Goal: Task Accomplishment & Management: Manage account settings

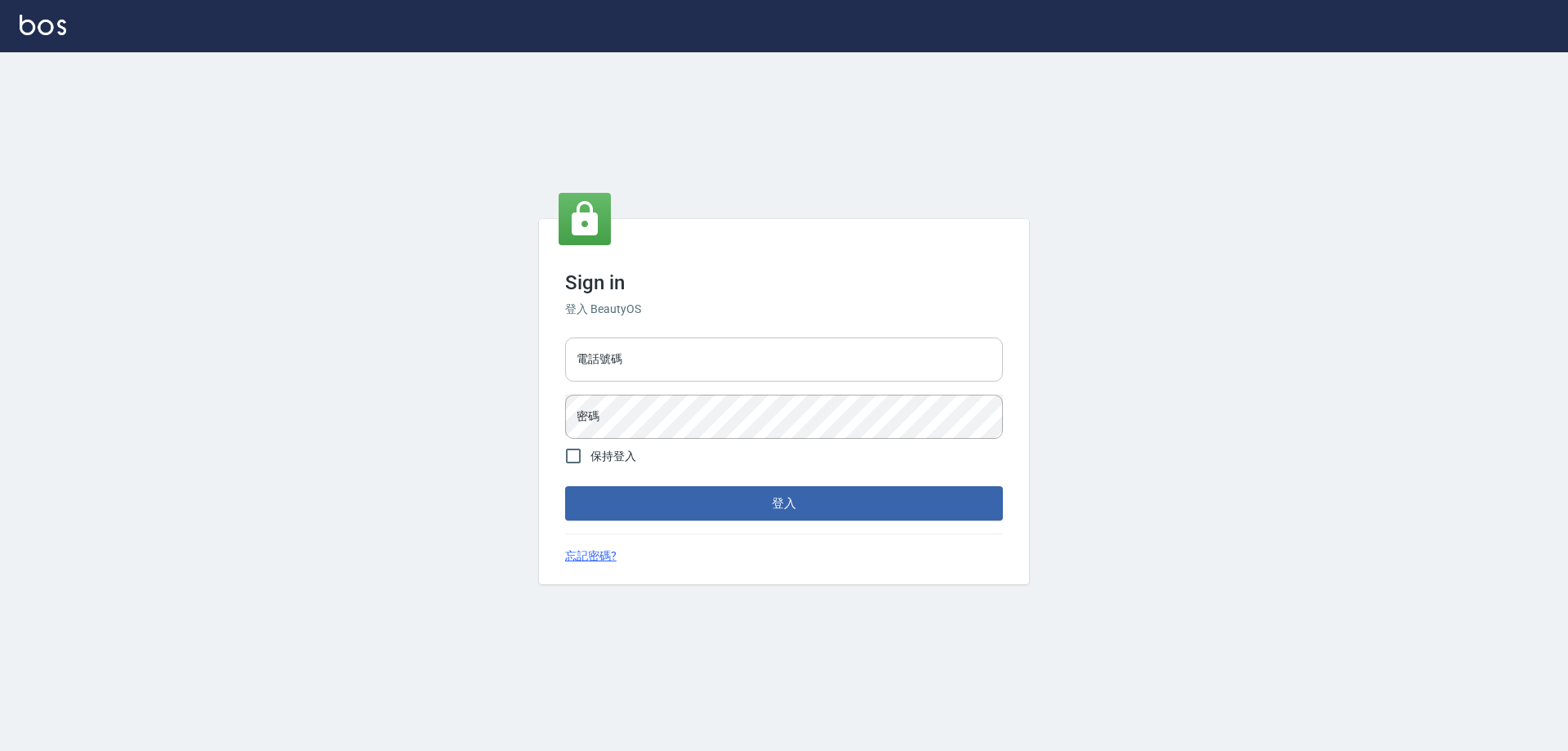
click at [646, 342] on input "電話號碼" at bounding box center [784, 359] width 438 height 44
click at [606, 352] on input "電話號碼" at bounding box center [784, 359] width 438 height 44
type input "0910967130"
click at [565, 486] on button "登入" at bounding box center [784, 502] width 438 height 34
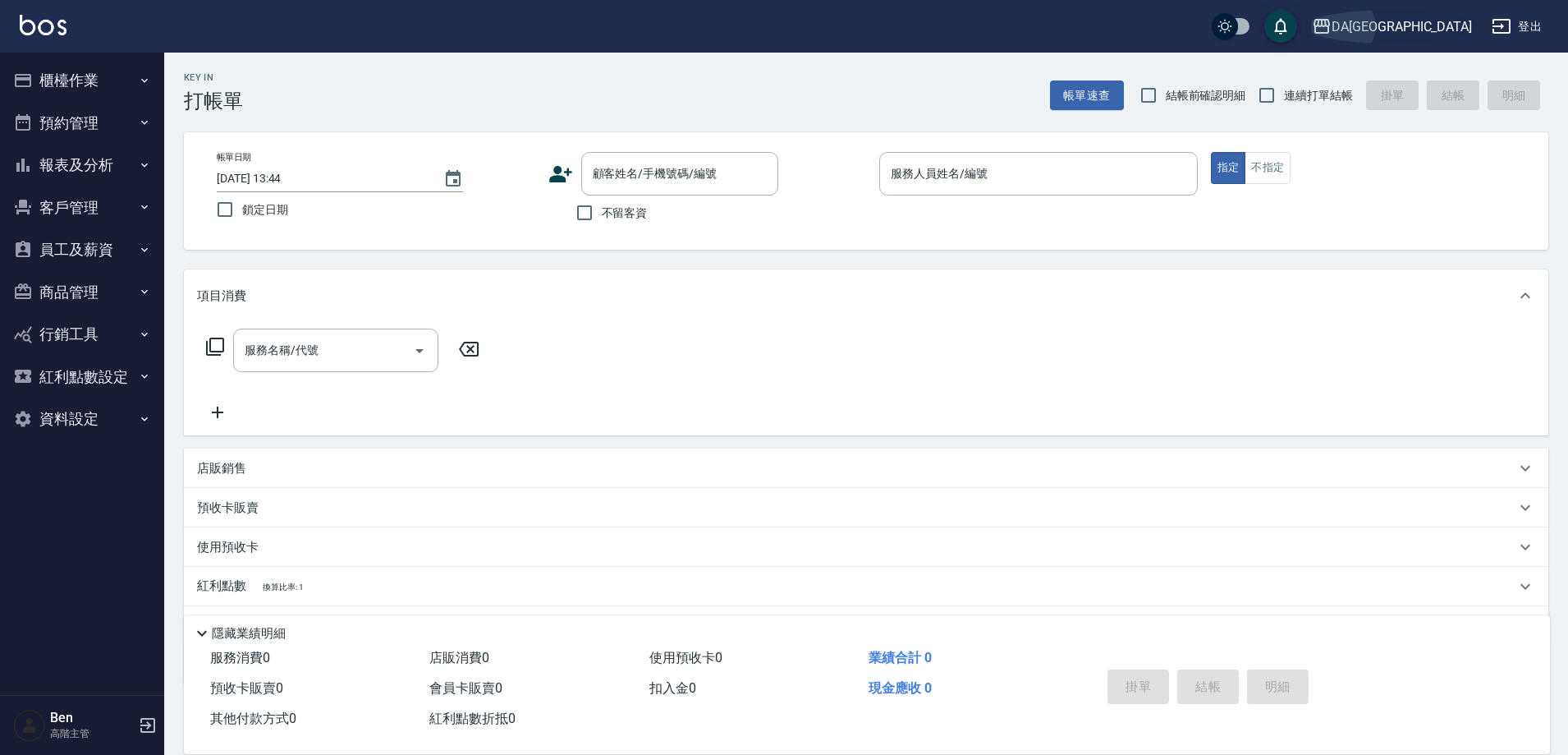
click at [1449, 22] on div "DA[GEOGRAPHIC_DATA]" at bounding box center [1402, 26] width 140 height 20
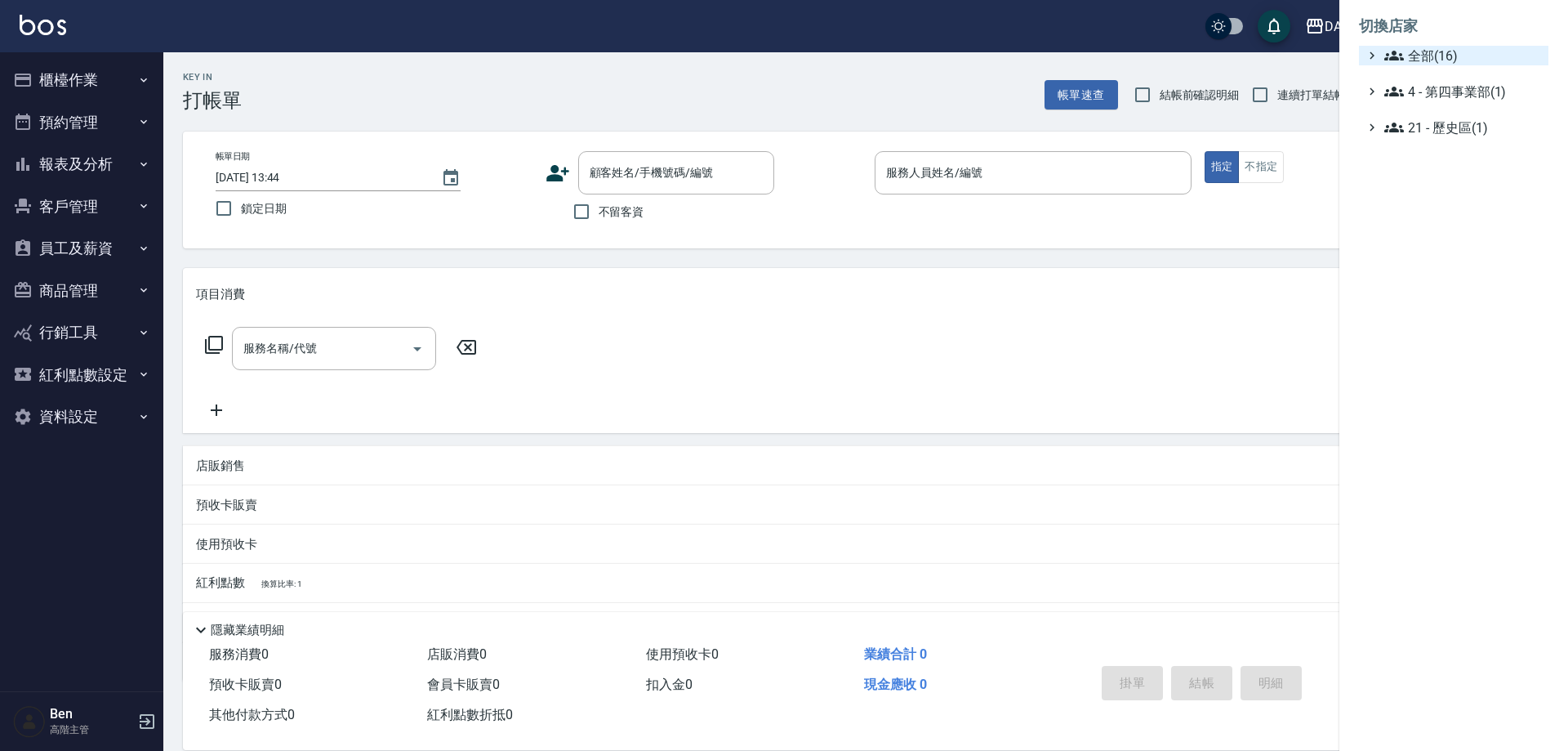
click at [1458, 55] on span "全部(16)" at bounding box center [1462, 55] width 158 height 19
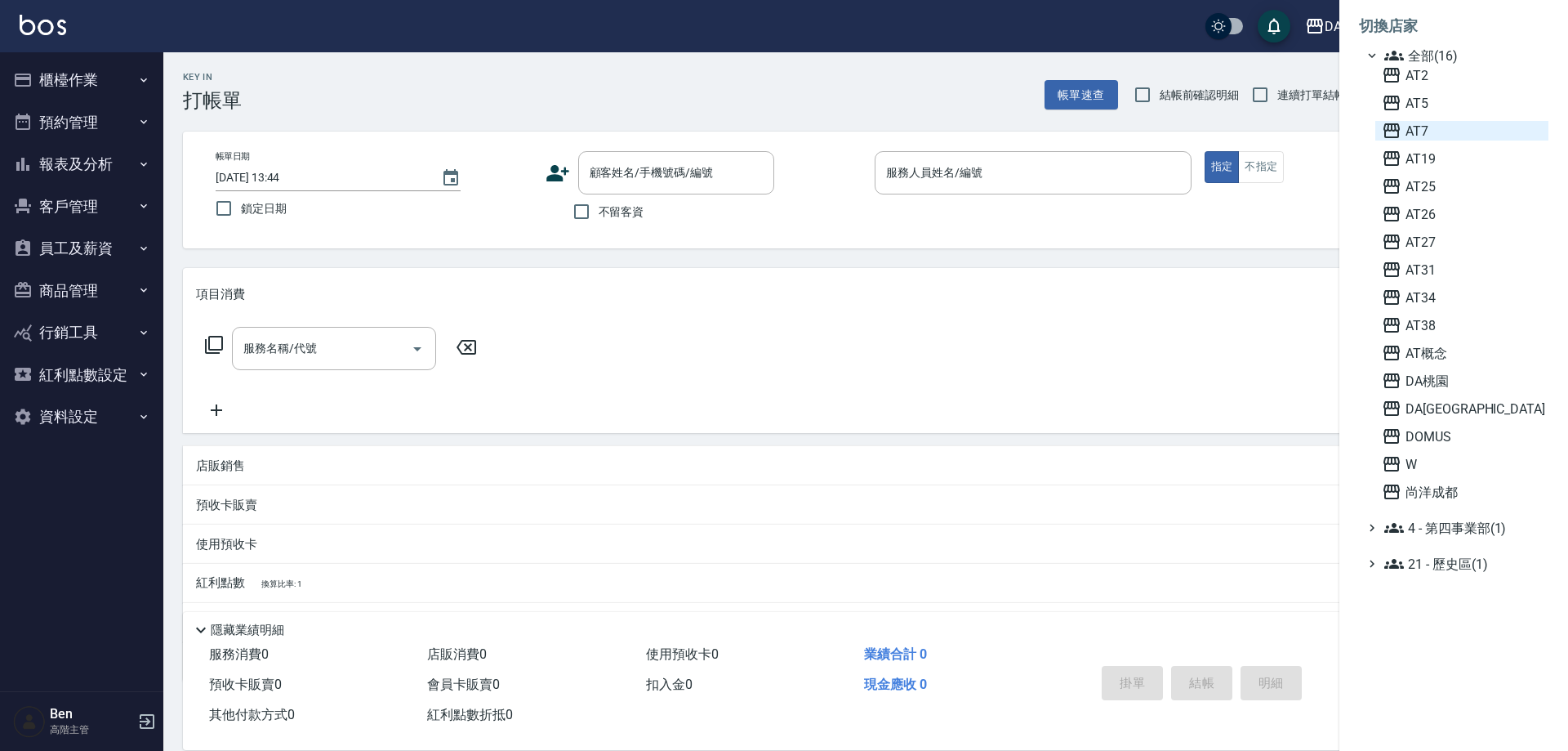
click at [1464, 131] on span "AT7" at bounding box center [1462, 131] width 160 height 19
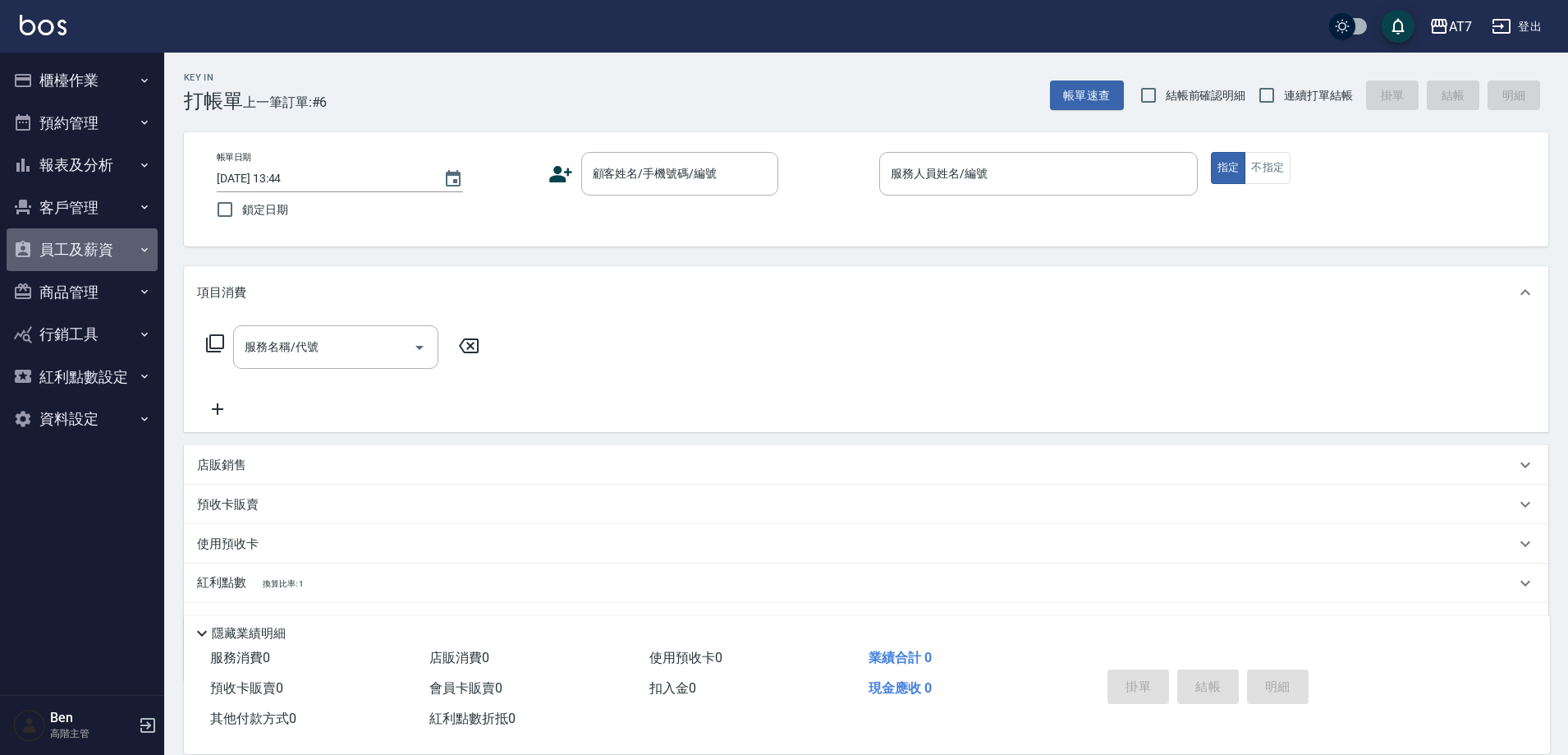
click at [125, 258] on button "員工及薪資" at bounding box center [82, 249] width 151 height 43
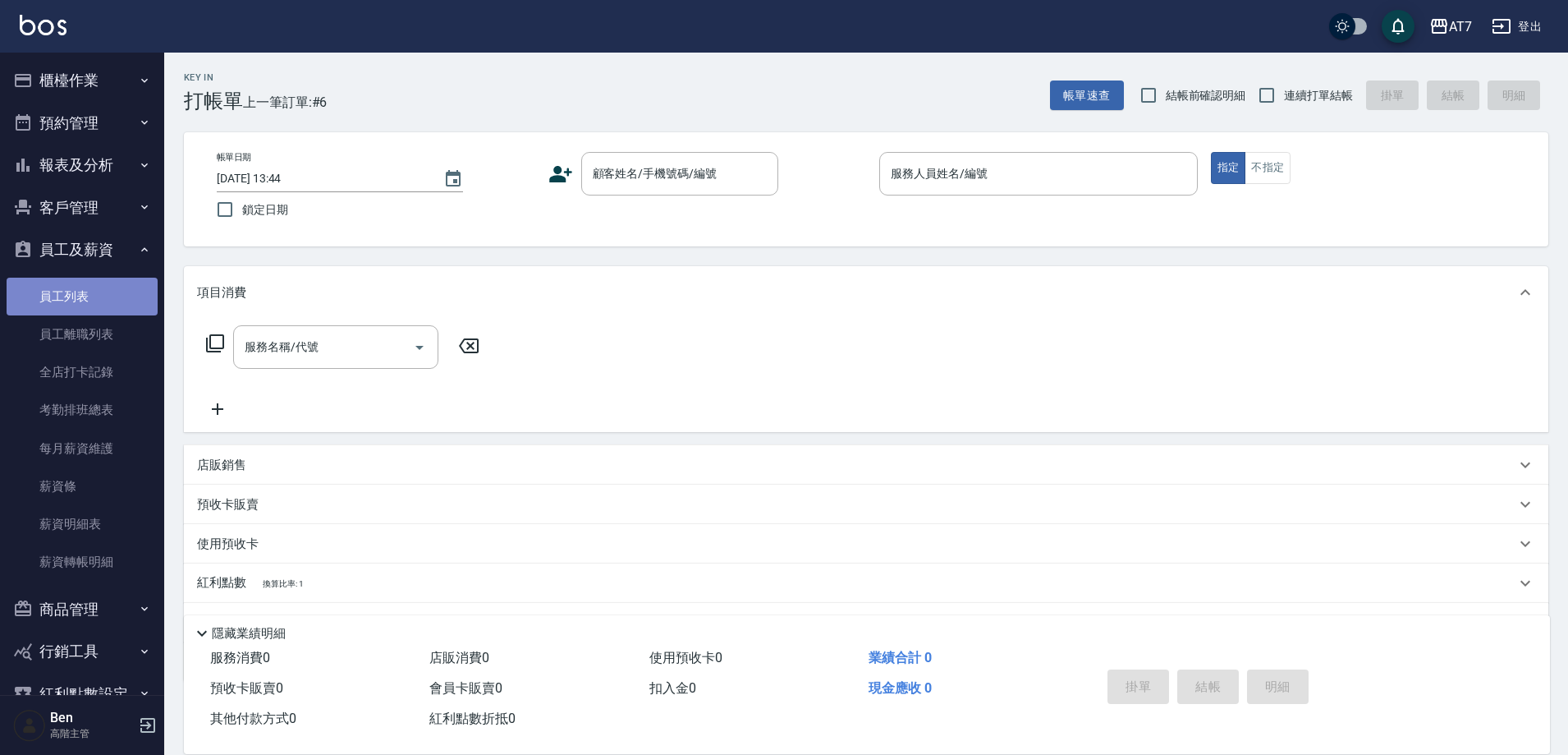
click at [97, 296] on link "員工列表" at bounding box center [82, 296] width 151 height 38
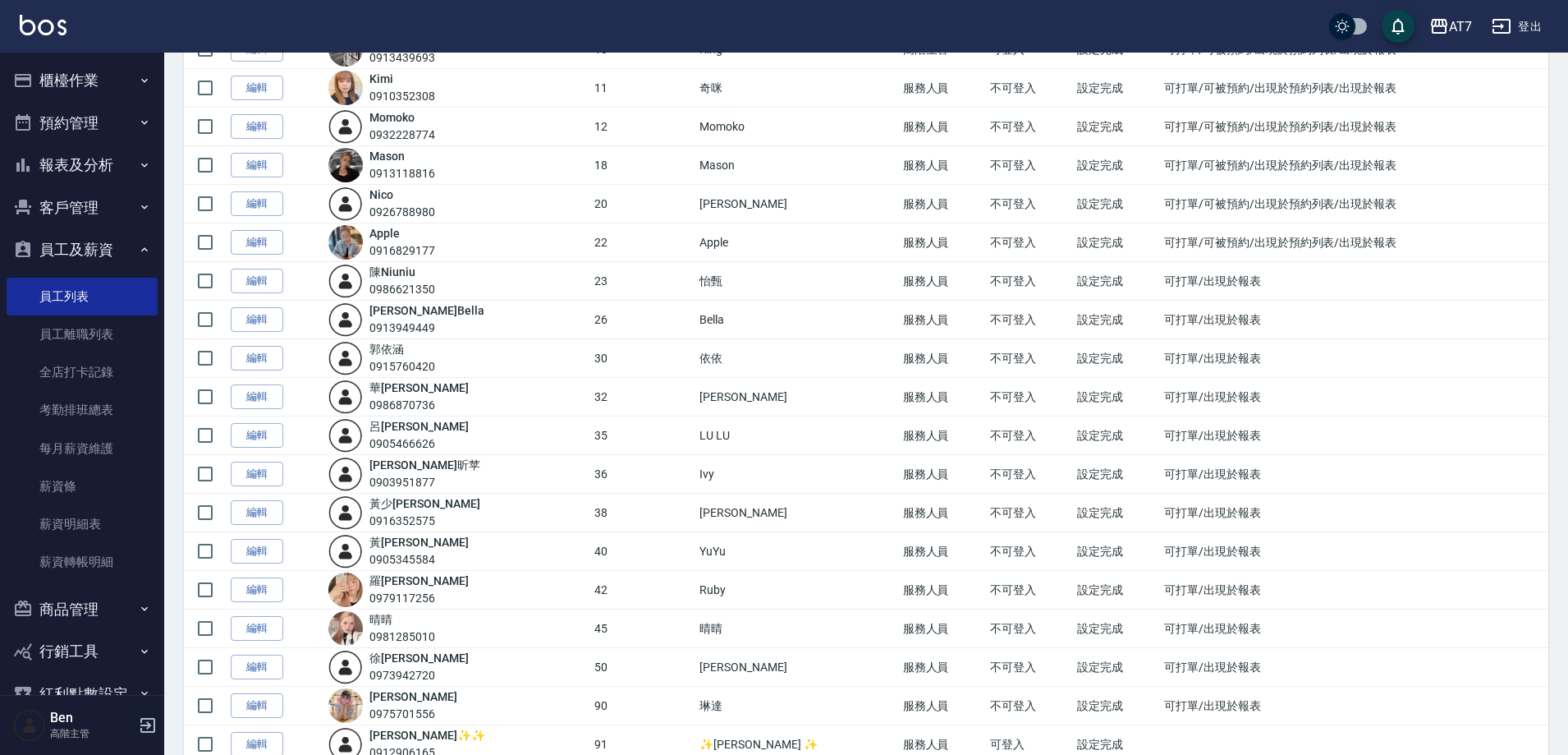
scroll to position [657, 0]
